Goal: Task Accomplishment & Management: Complete application form

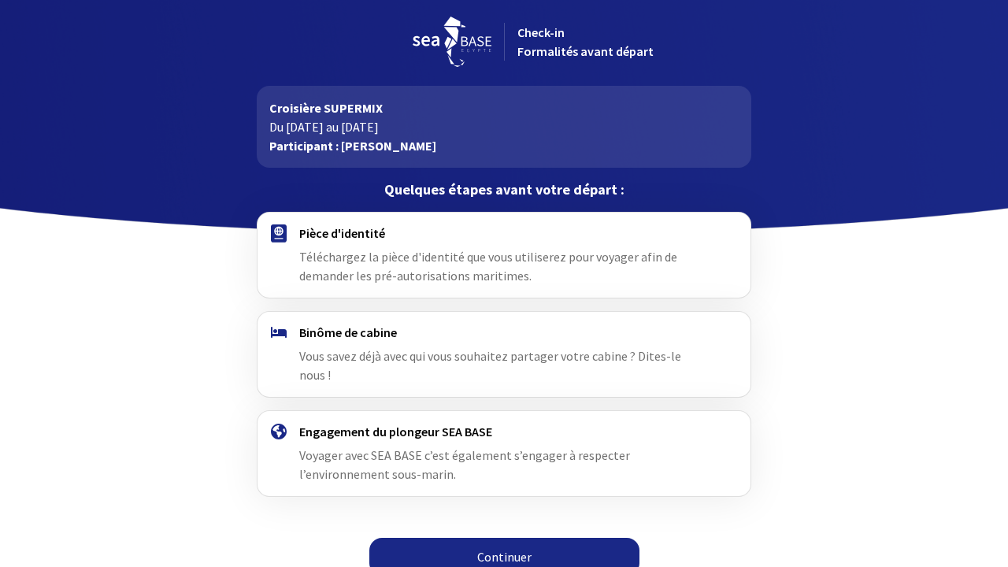
scroll to position [2, 0]
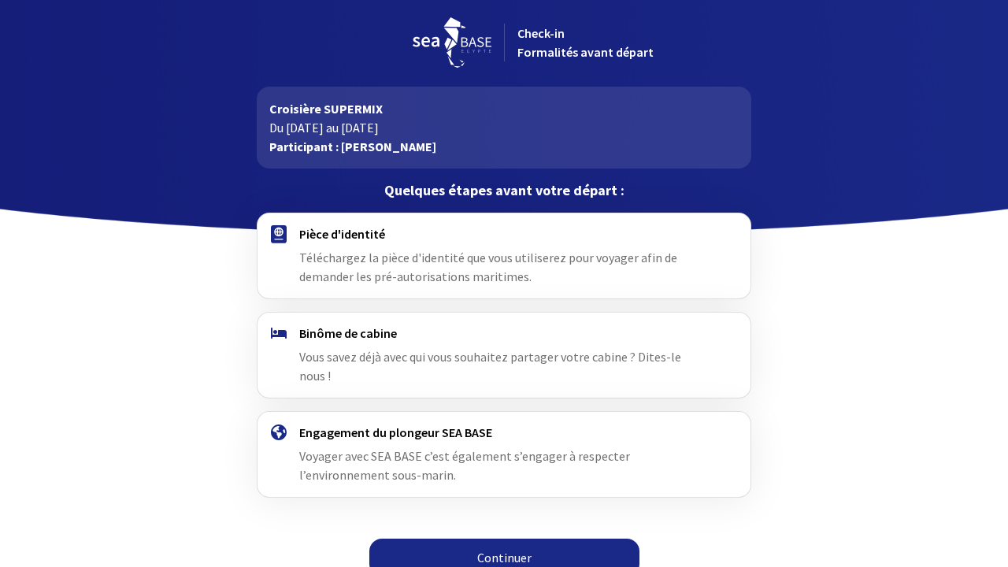
click at [520, 542] on link "Continuer" at bounding box center [504, 557] width 270 height 38
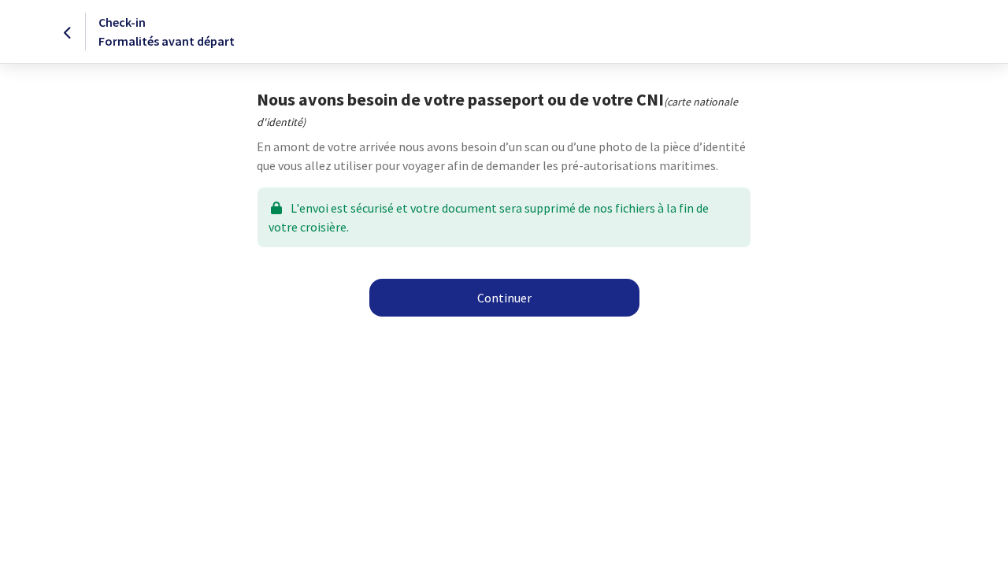
click at [498, 291] on link "Continuer" at bounding box center [504, 298] width 270 height 38
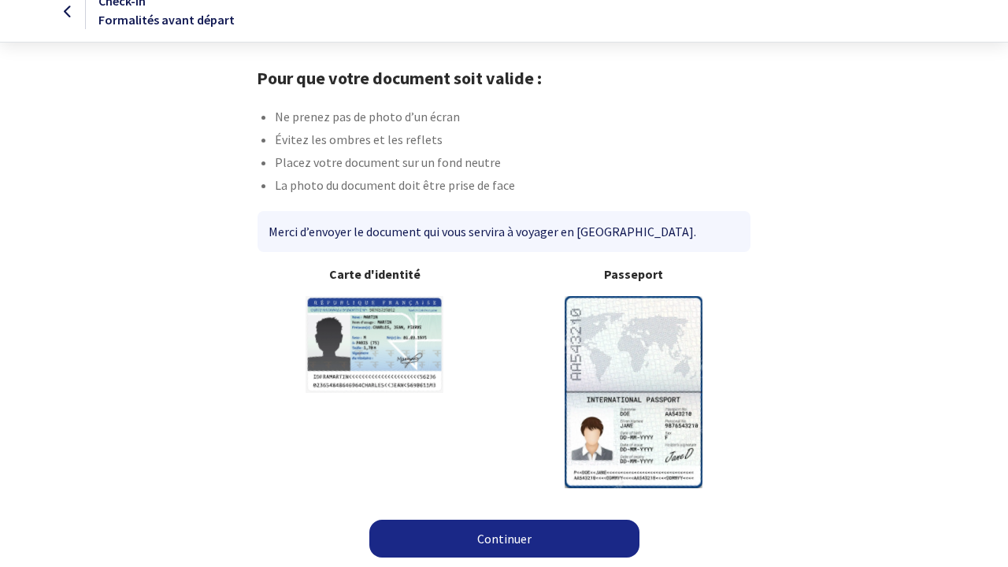
scroll to position [20, 0]
click at [597, 227] on div "Merci d’envoyer le document qui vous servira à voyager en Égypte." at bounding box center [503, 232] width 492 height 41
click at [622, 372] on img at bounding box center [633, 392] width 138 height 191
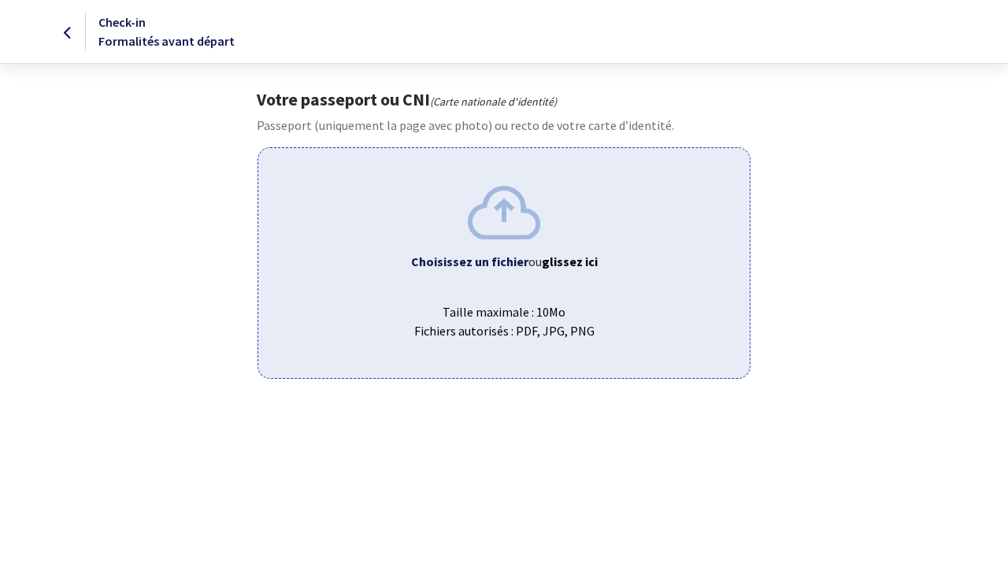
click at [493, 262] on b "Choisissez un fichier" at bounding box center [469, 261] width 117 height 16
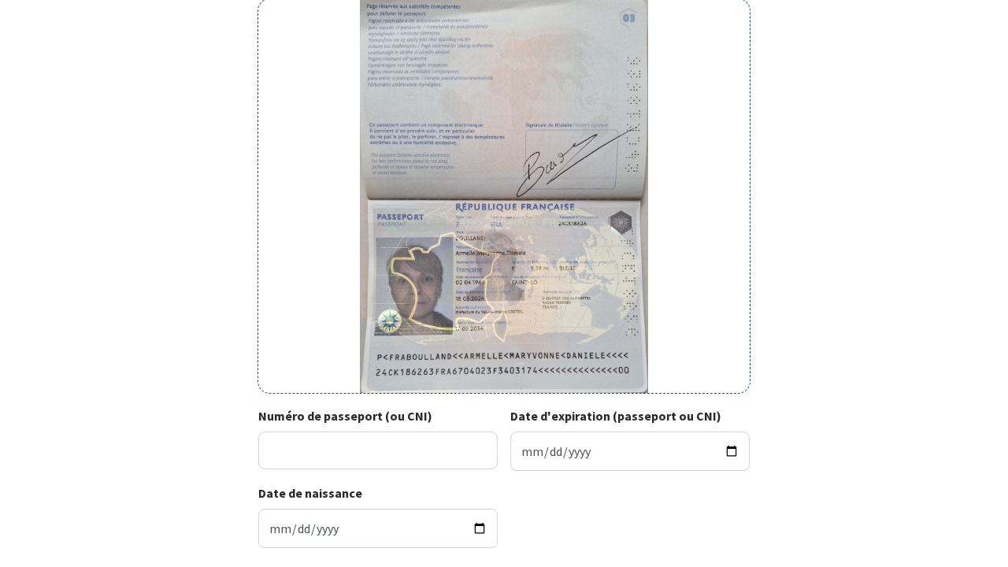
scroll to position [148, 0]
click at [386, 450] on input "Numéro de passeport (ou CNI)" at bounding box center [377, 451] width 239 height 38
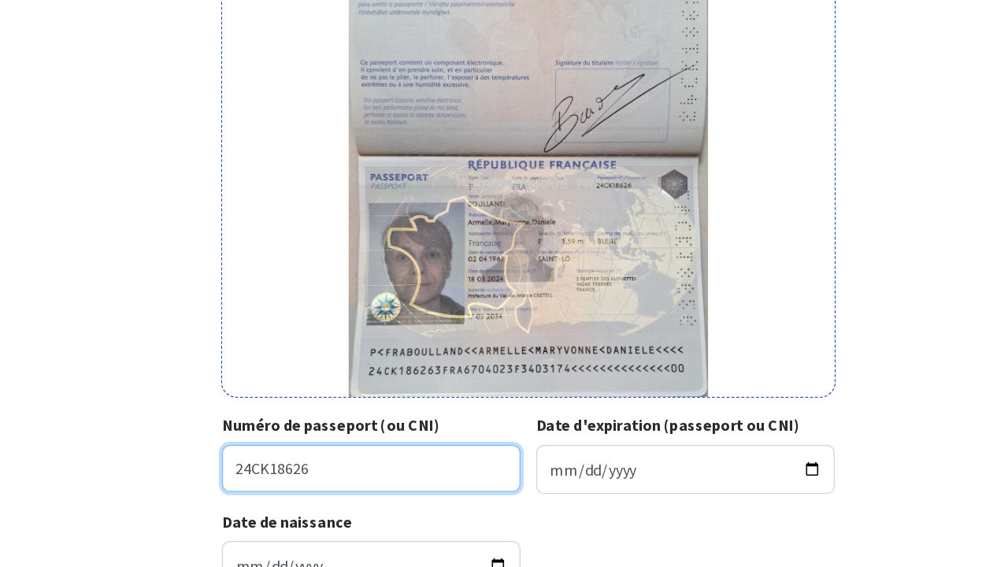
scroll to position [161, 0]
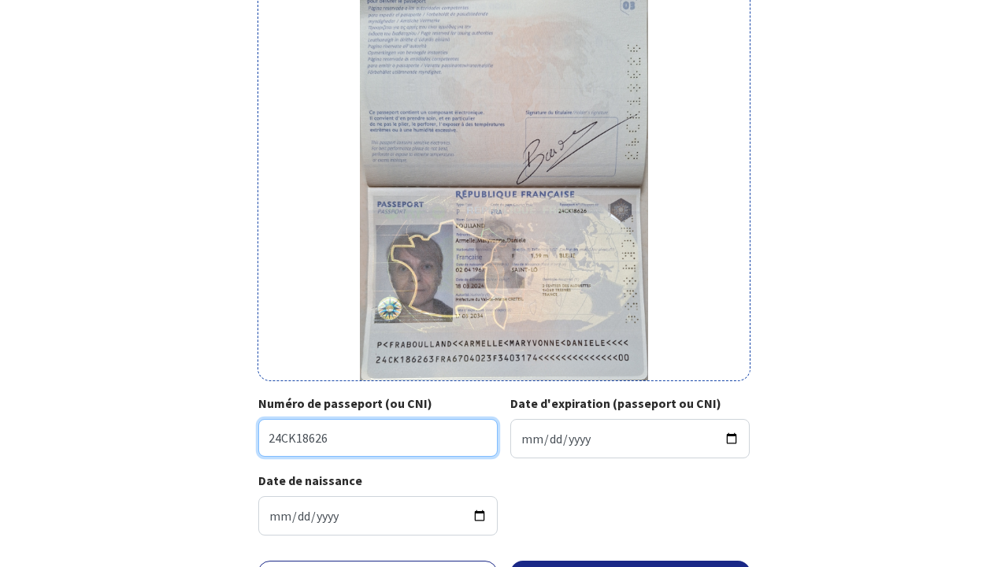
type input "24CK18626"
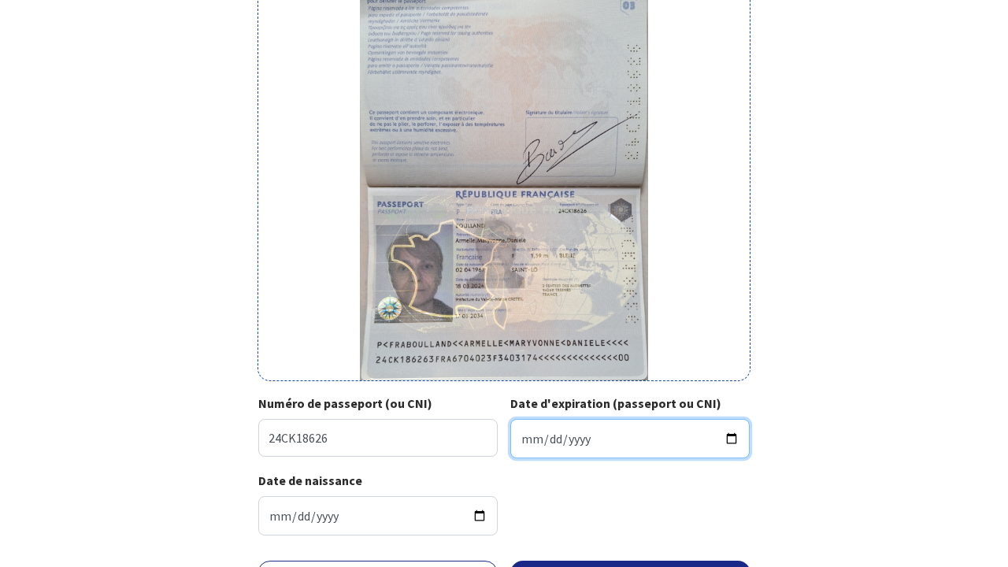
click at [524, 439] on input "Date d'expiration (passeport ou CNI)" at bounding box center [629, 438] width 239 height 39
click at [549, 442] on input "2025-10-17" at bounding box center [629, 438] width 239 height 39
type input "2025-03-17"
click at [578, 438] on input "2025-03-17" at bounding box center [629, 438] width 239 height 39
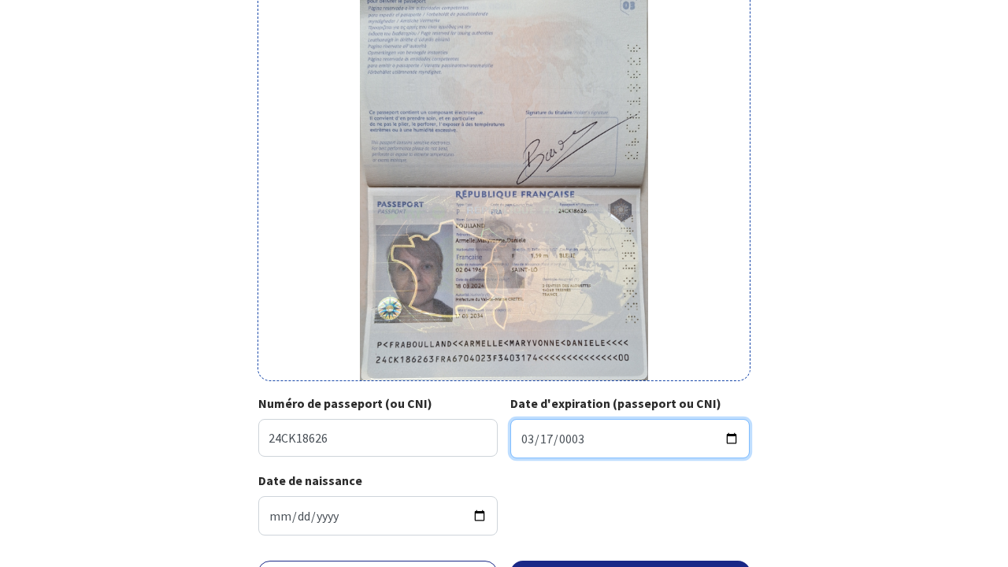
type input "0034-03-17"
click at [567, 444] on input "0034-03-17" at bounding box center [629, 438] width 239 height 39
click at [564, 435] on input "0034-03-17" at bounding box center [629, 438] width 239 height 39
click at [579, 434] on input "0034-03-17" at bounding box center [629, 438] width 239 height 39
click at [578, 436] on input "Date d'expiration (passeport ou CNI)" at bounding box center [629, 438] width 239 height 39
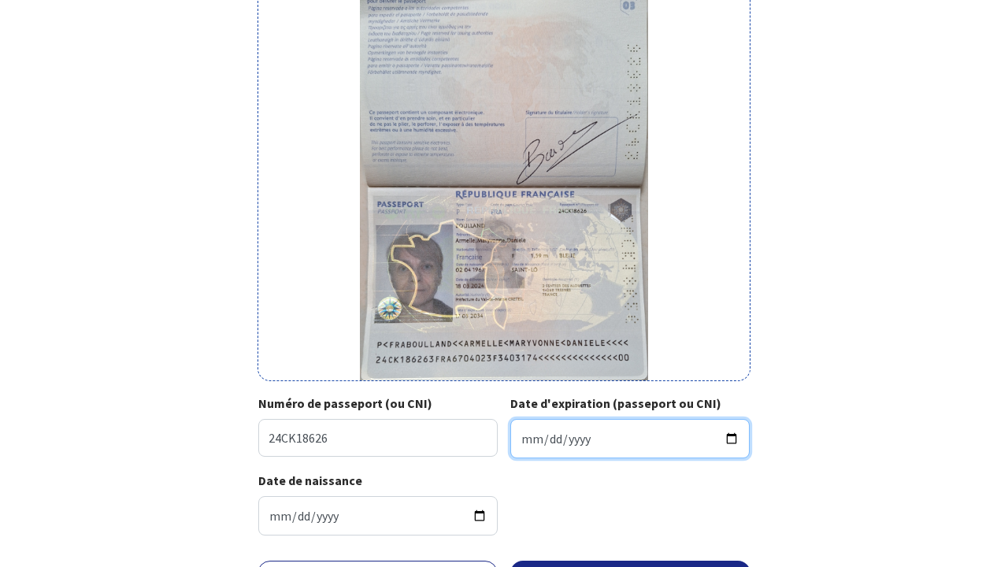
click at [583, 441] on input "Date d'expiration (passeport ou CNI)" at bounding box center [629, 438] width 239 height 39
type input "0001-03-17"
click at [598, 436] on input "Date d'expiration (passeport ou CNI)" at bounding box center [629, 438] width 239 height 39
click at [581, 441] on input "Date d'expiration (passeport ou CNI)" at bounding box center [629, 438] width 239 height 39
type input "0034-03-17"
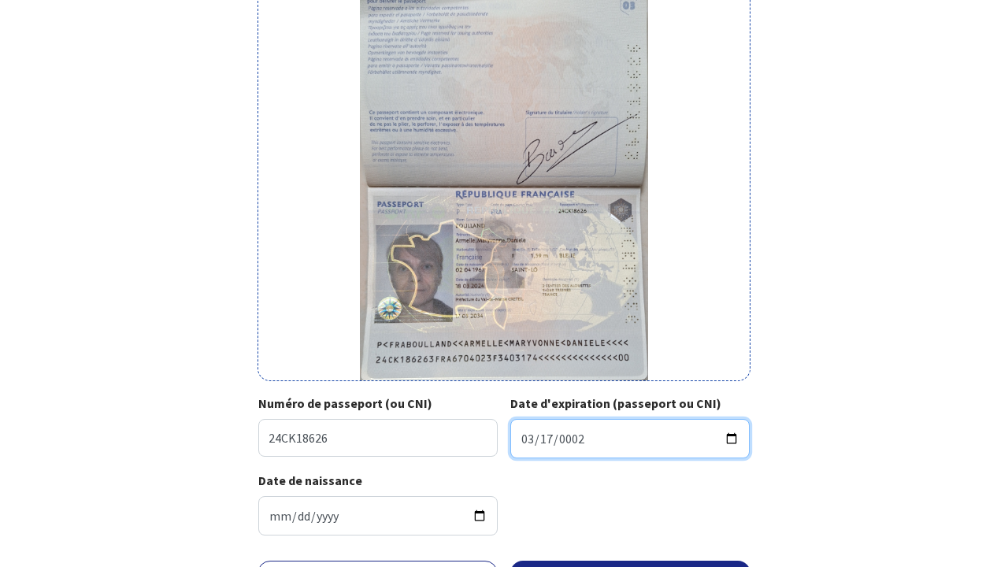
type input "0001-03-17"
click at [567, 446] on input "Date d'expiration (passeport ou CNI)" at bounding box center [629, 438] width 239 height 39
click at [529, 438] on input "2025-10-01" at bounding box center [629, 438] width 239 height 39
type input "2025-10-07"
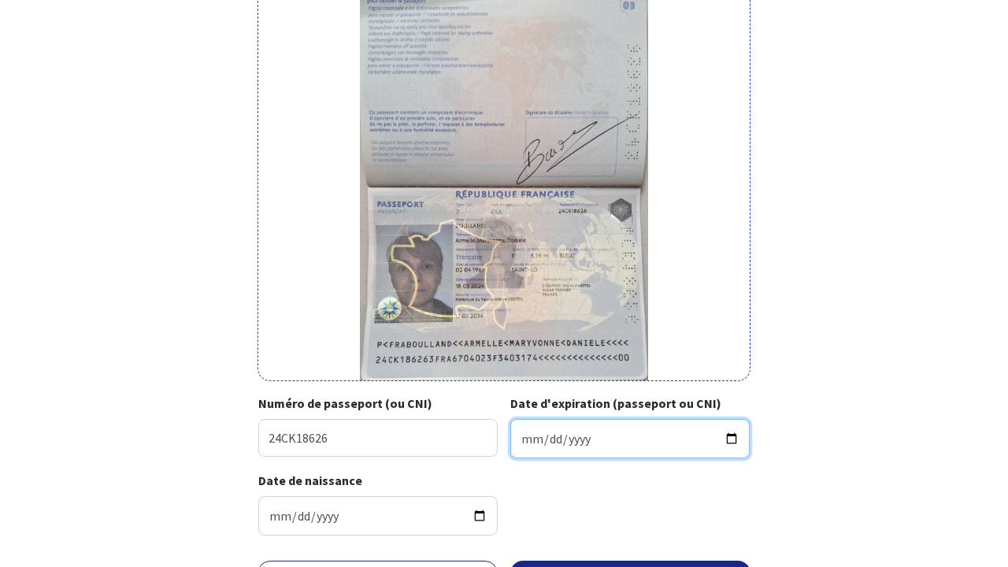
click at [546, 439] on input "2026-01-17" at bounding box center [629, 438] width 239 height 39
type input "2034-03-17"
click at [949, 252] on form "Votre passeport ou CNI Passeport (uniquement la page avec photo) ou recto de vo…" at bounding box center [504, 294] width 1008 height 732
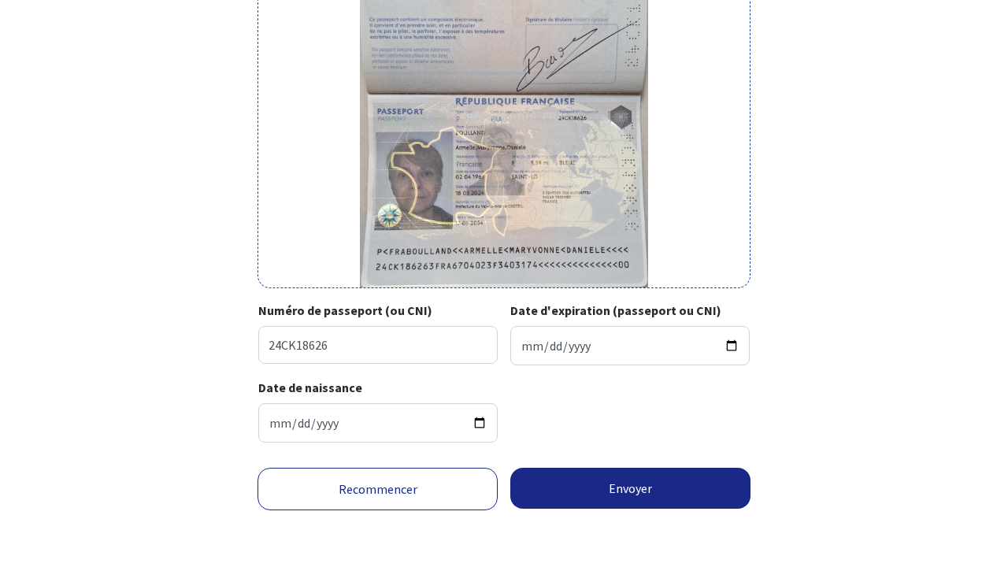
scroll to position [258, 0]
click at [634, 504] on button "Envoyer" at bounding box center [630, 488] width 240 height 41
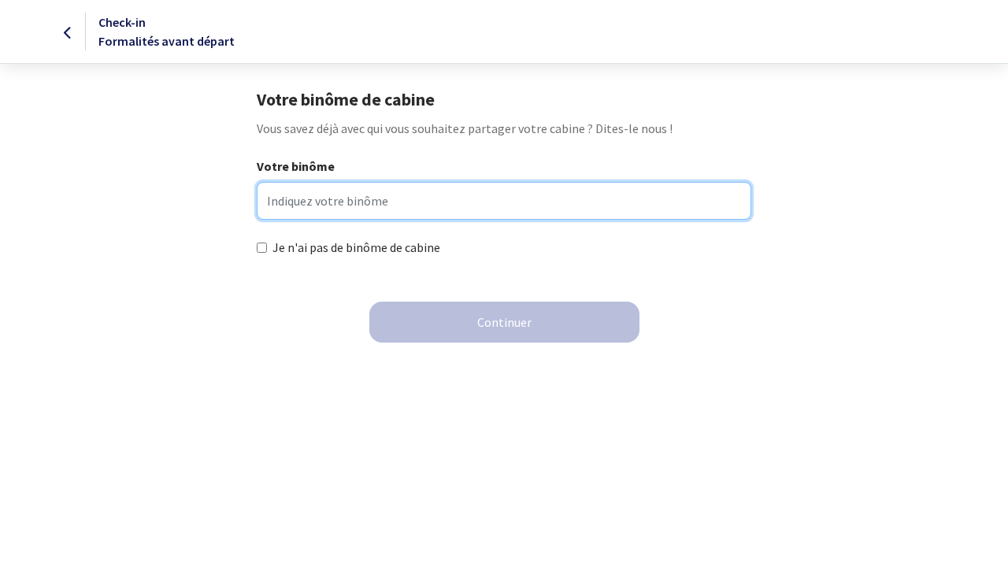
click at [364, 203] on input "Votre binôme" at bounding box center [504, 201] width 494 height 38
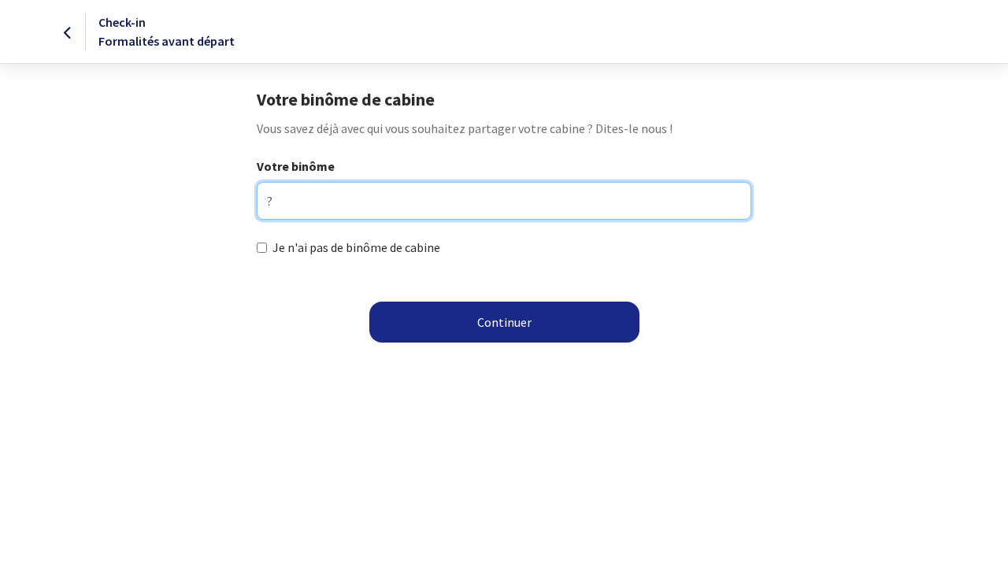
type input "?"
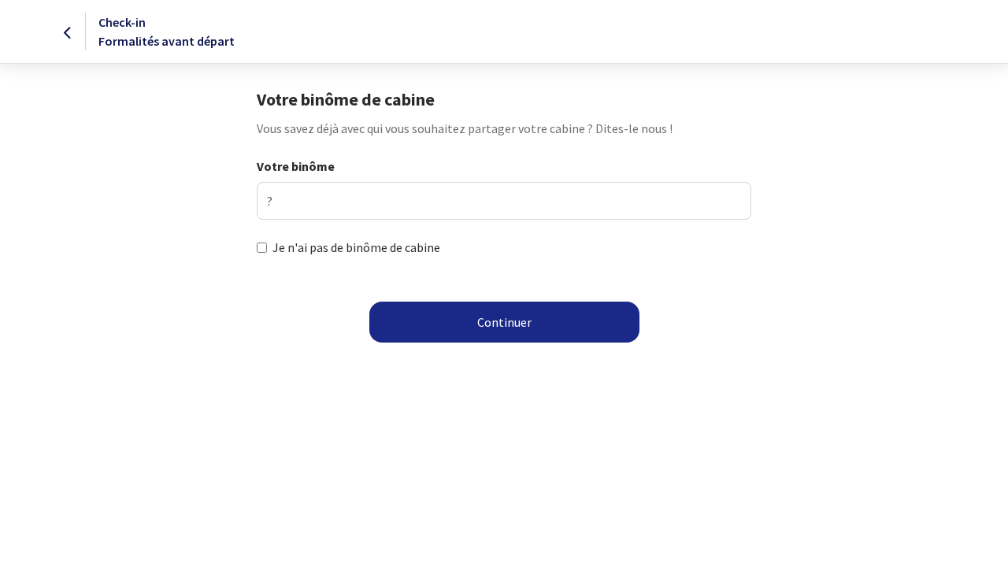
click at [544, 272] on body "Check-in Formalités avant départ Votre binôme de cabine Vous savez déjà avec qu…" at bounding box center [504, 180] width 1008 height 361
click at [505, 325] on button "Continuer" at bounding box center [504, 321] width 270 height 41
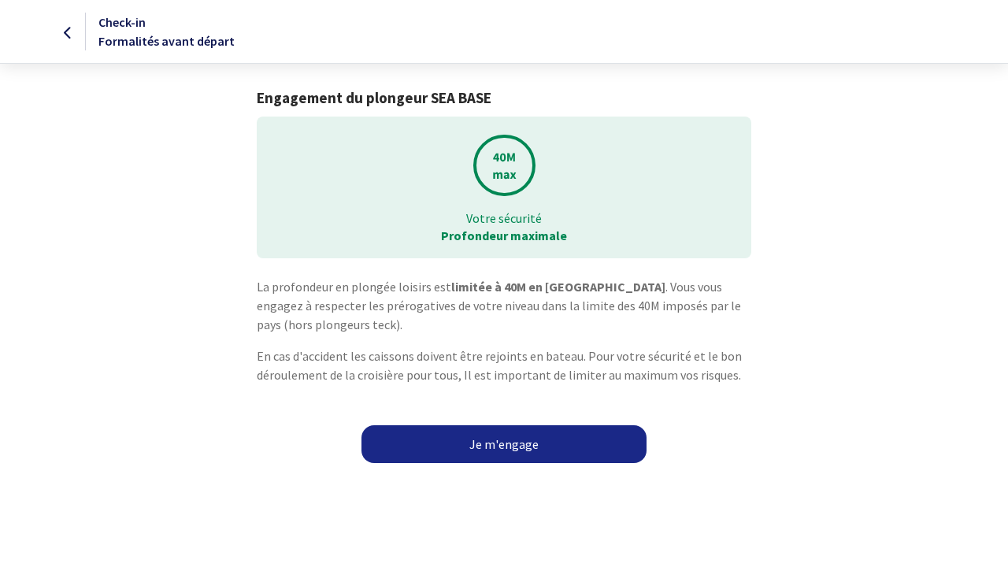
click at [516, 444] on link "Je m'engage" at bounding box center [503, 444] width 285 height 38
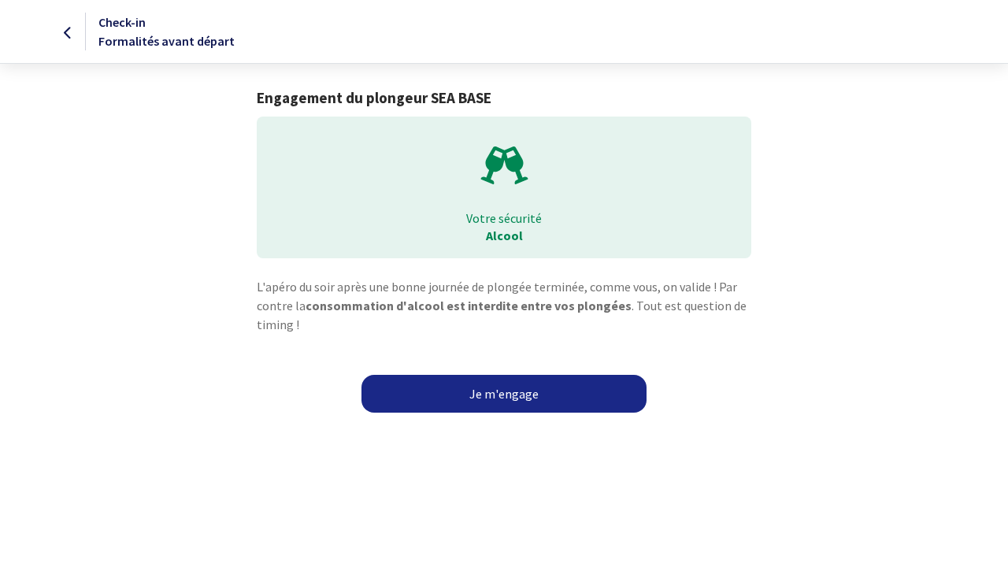
click at [494, 394] on link "Je m'engage" at bounding box center [503, 394] width 285 height 38
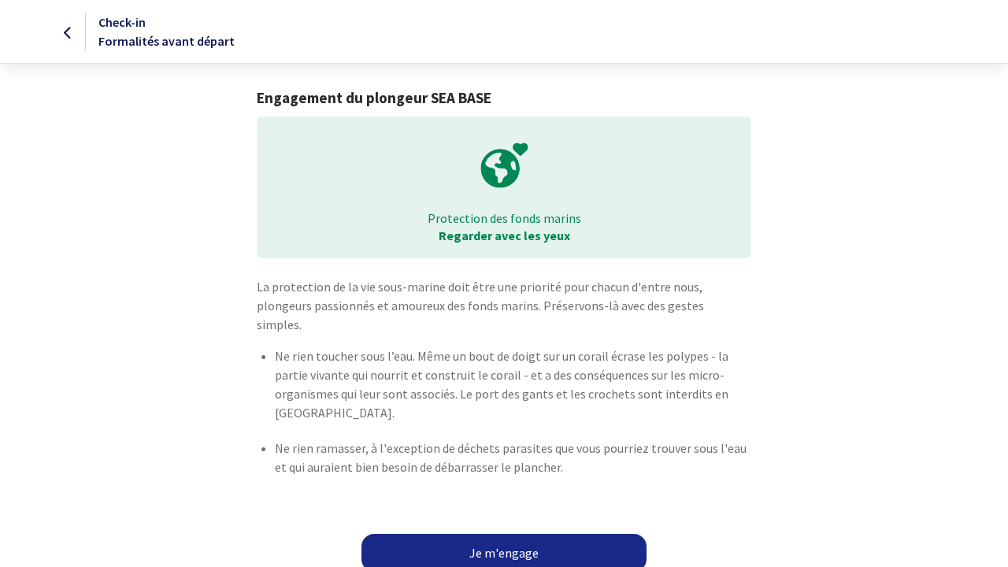
click at [516, 534] on link "Je m'engage" at bounding box center [503, 553] width 285 height 38
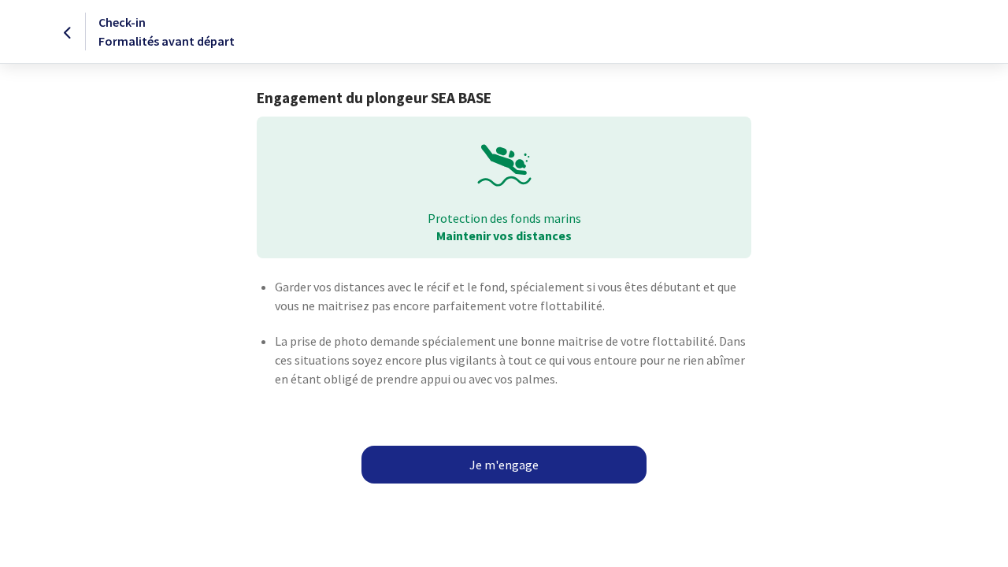
click at [536, 460] on link "Je m'engage" at bounding box center [503, 465] width 285 height 38
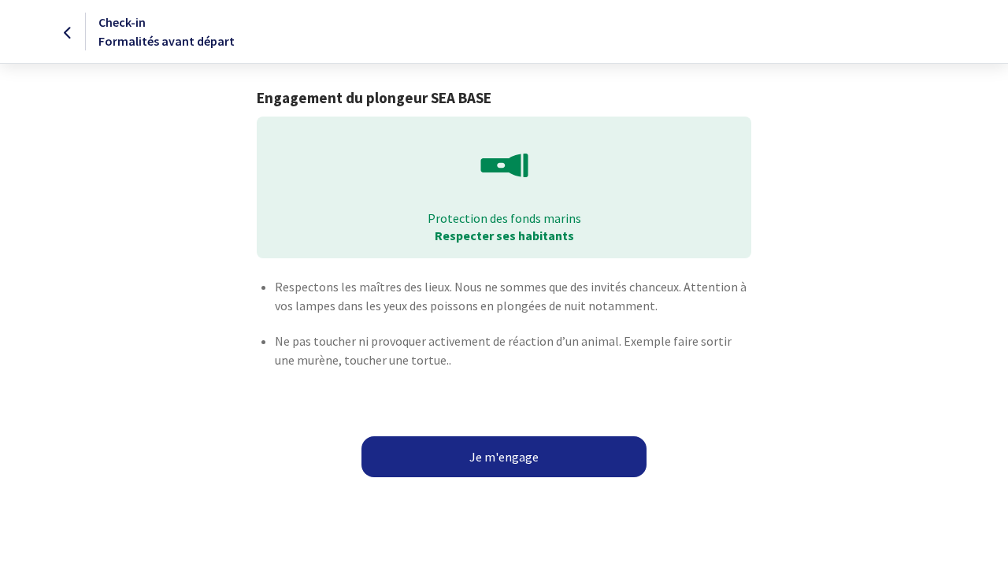
click at [513, 457] on button "Je m'engage" at bounding box center [503, 456] width 285 height 41
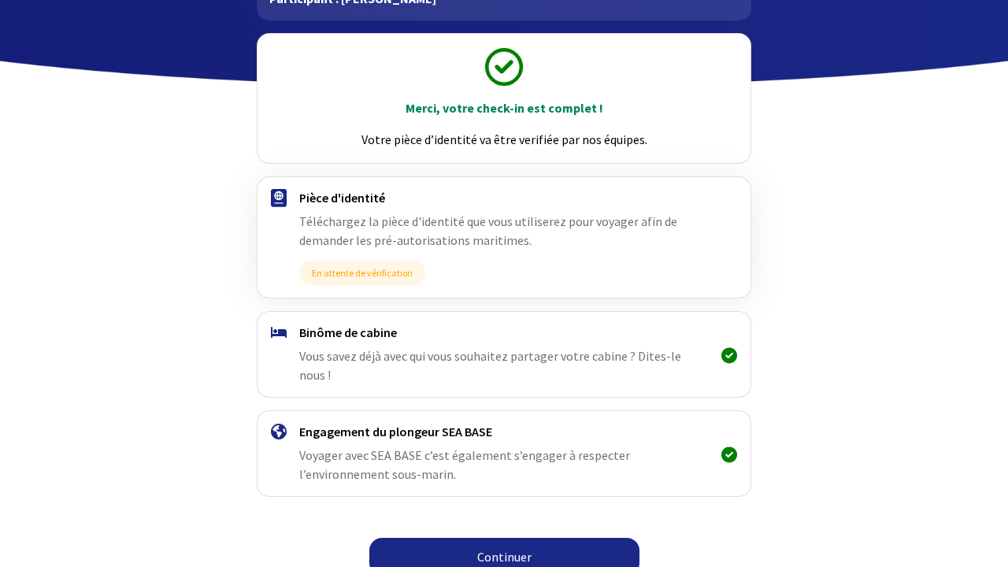
scroll to position [149, 0]
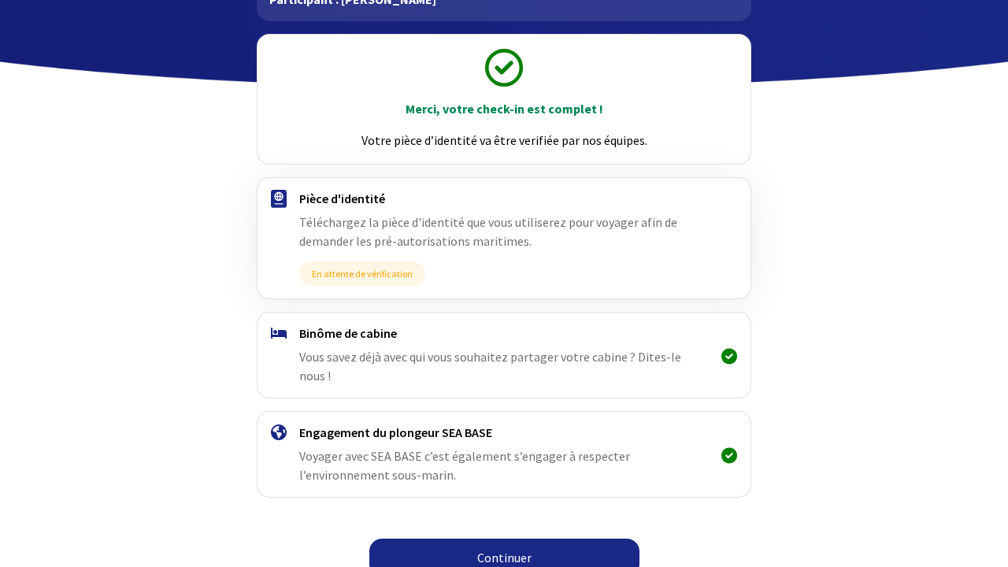
click at [522, 541] on link "Continuer" at bounding box center [504, 557] width 270 height 38
